Goal: Information Seeking & Learning: Check status

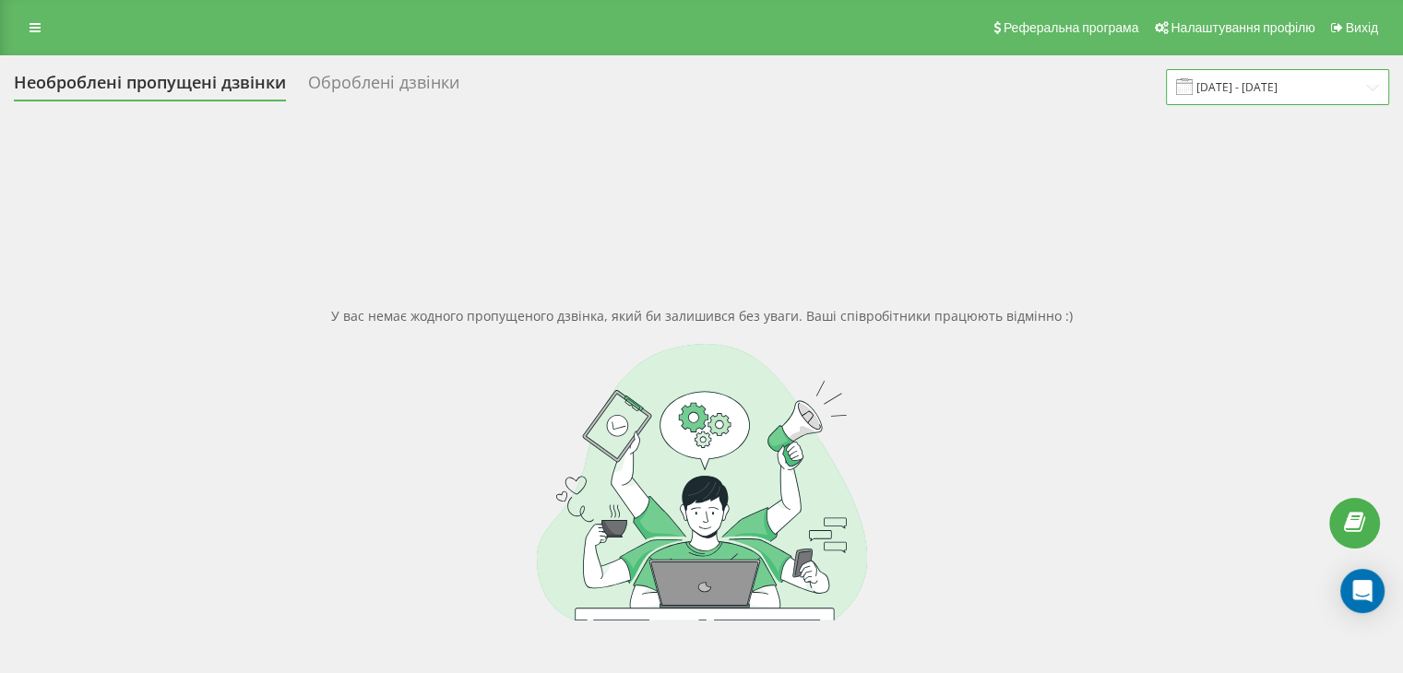
click at [1286, 85] on input "15.09.2025 - 15.09.2025" at bounding box center [1277, 87] width 223 height 36
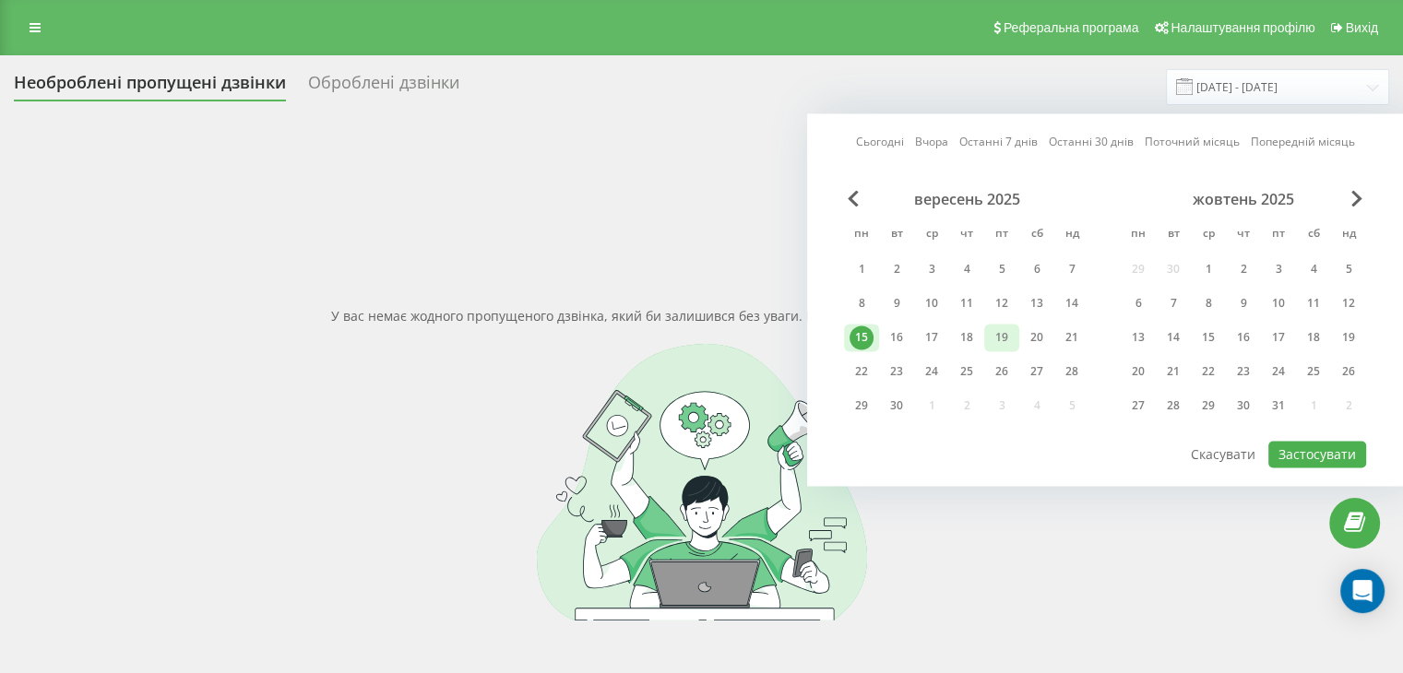
click at [1000, 333] on div "19" at bounding box center [1002, 338] width 24 height 24
click at [1312, 457] on button "Застосувати" at bounding box center [1318, 454] width 98 height 27
type input "[DATE] - [DATE]"
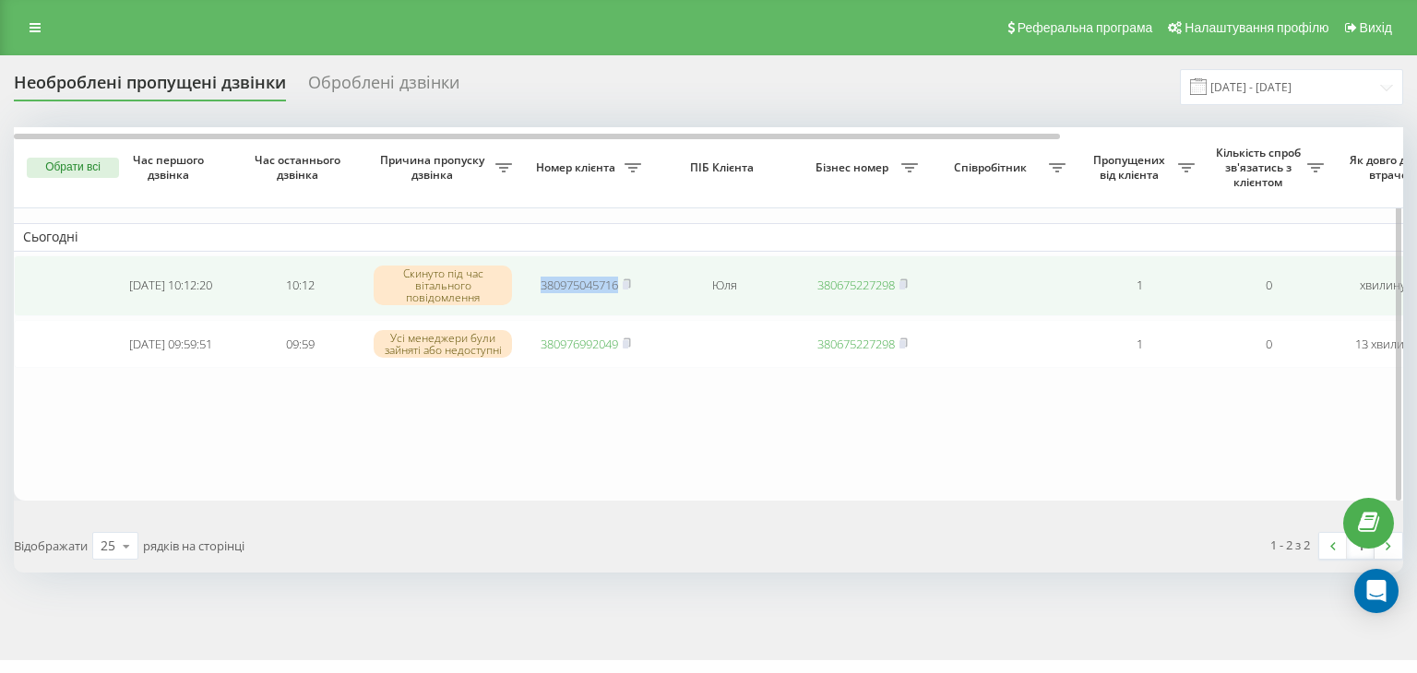
drag, startPoint x: 527, startPoint y: 283, endPoint x: 620, endPoint y: 287, distance: 93.3
click at [620, 287] on td "380975045716" at bounding box center [585, 286] width 129 height 61
copy link "380975045716"
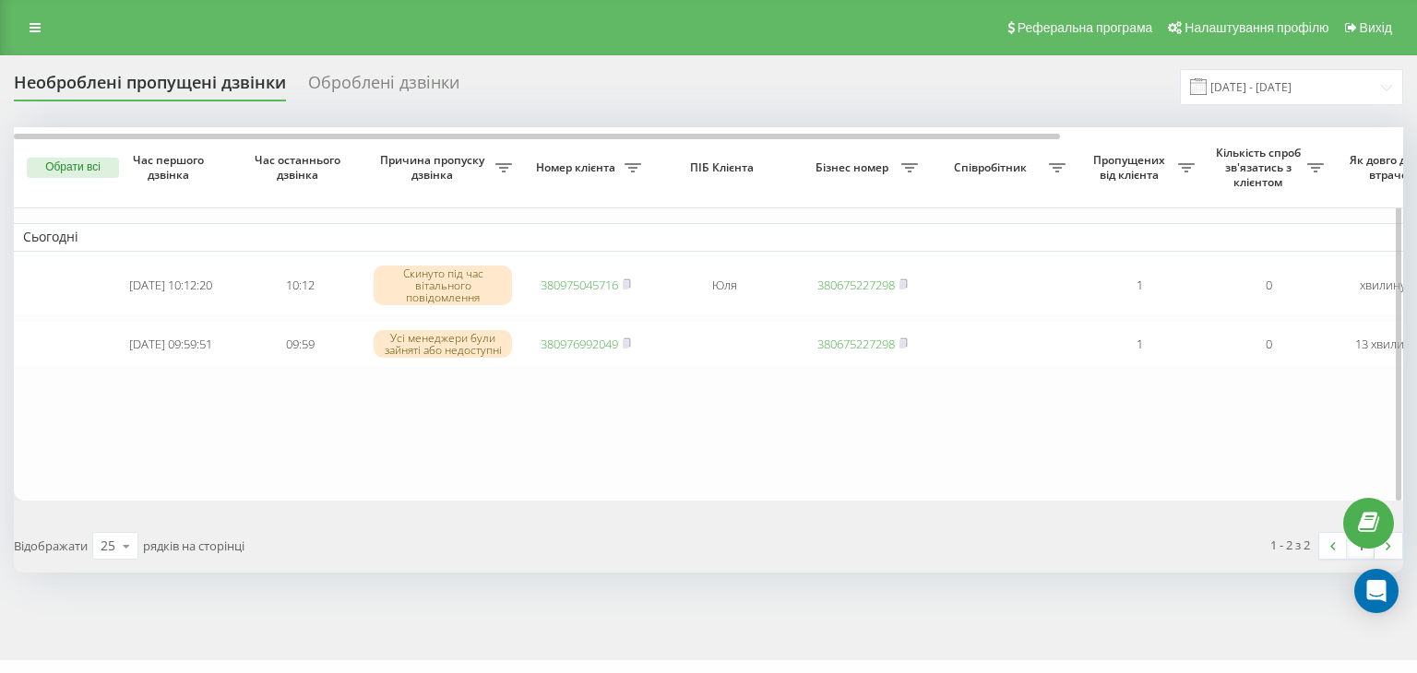
click at [449, 425] on table "Сьогодні 2025-09-19 10:12:20 10:12 Скинуто під час вітального повідомлення 3809…" at bounding box center [936, 314] width 1845 height 374
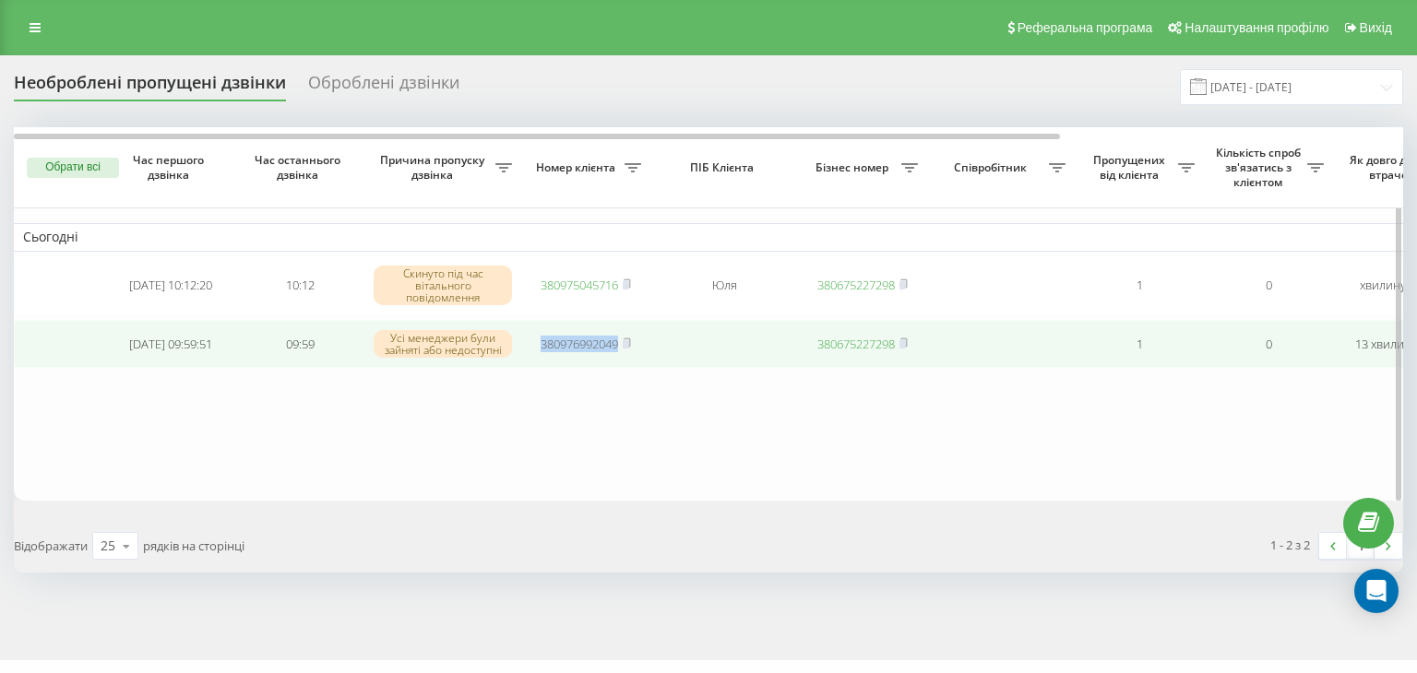
drag, startPoint x: 527, startPoint y: 340, endPoint x: 617, endPoint y: 348, distance: 90.7
click at [617, 348] on td "380976992049" at bounding box center [585, 344] width 129 height 49
copy link "380976992049"
